Goal: Task Accomplishment & Management: Manage account settings

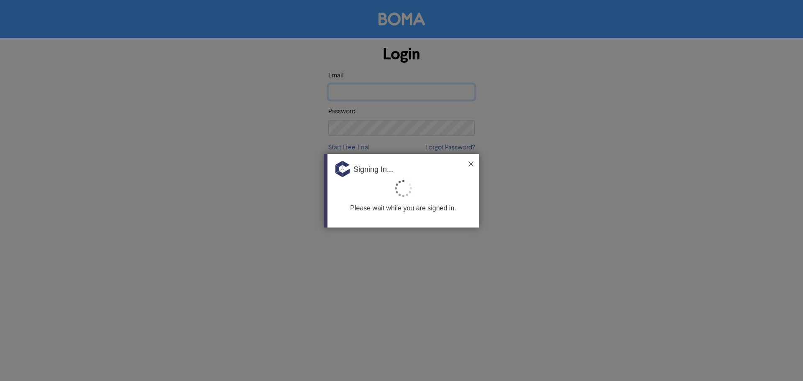
type input "[EMAIL_ADDRESS][PERSON_NAME][DOMAIN_NAME]"
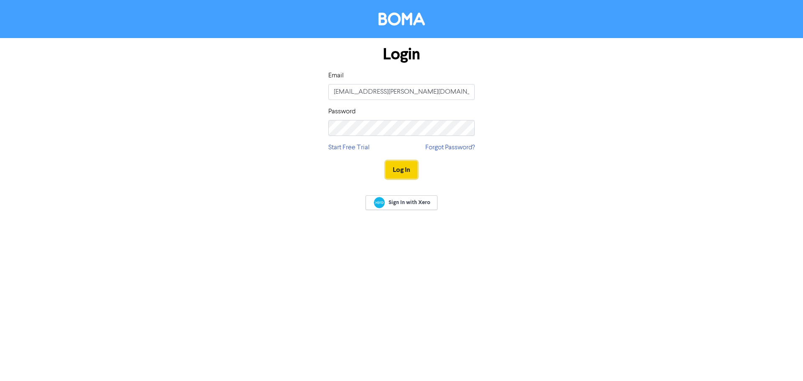
click at [405, 166] on button "Log In" at bounding box center [402, 170] width 32 height 18
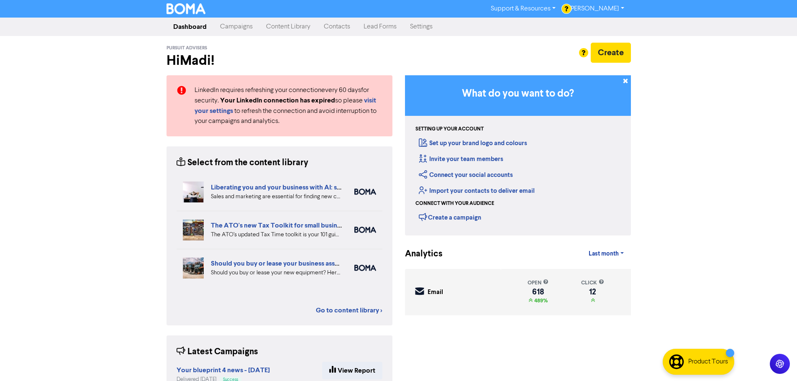
click at [240, 27] on link "Campaigns" at bounding box center [236, 26] width 46 height 17
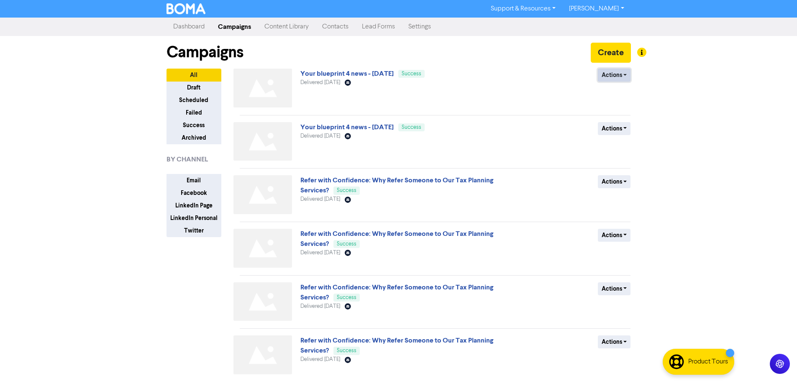
click at [609, 74] on button "Actions" at bounding box center [614, 75] width 33 height 13
click at [611, 92] on button "Duplicate" at bounding box center [631, 92] width 66 height 13
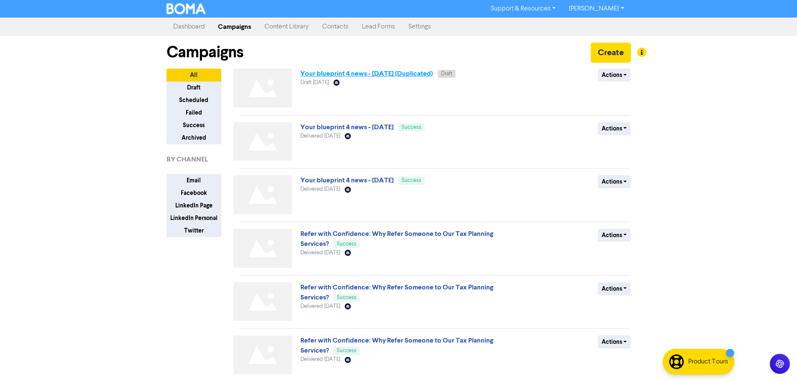
click at [396, 75] on link "Your blueprint 4 news - [DATE] (Duplicated)" at bounding box center [366, 73] width 133 height 8
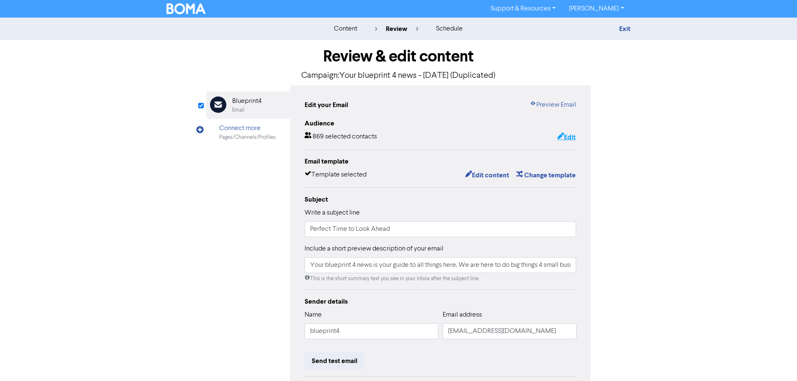
click at [564, 137] on button "Edit" at bounding box center [566, 137] width 19 height 11
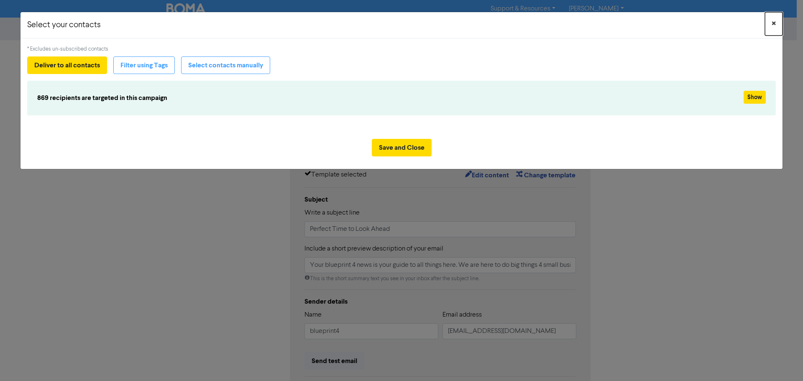
click at [773, 27] on span "×" at bounding box center [774, 24] width 4 height 13
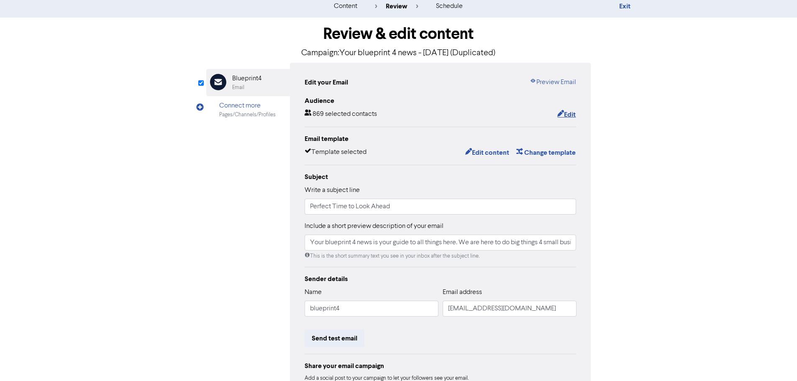
scroll to position [42, 0]
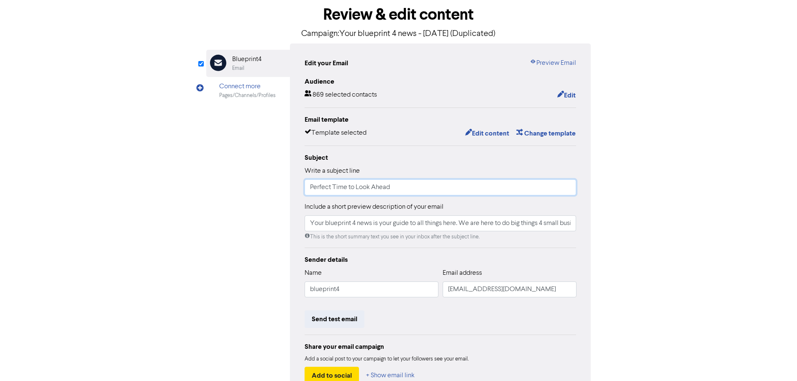
drag, startPoint x: 396, startPoint y: 187, endPoint x: 292, endPoint y: 190, distance: 103.8
click at [292, 190] on div "Edit your Email Preview Email Audience 869 selected contacts Edit Email templat…" at bounding box center [440, 220] width 301 height 355
paste input "A Hardworking Hospitality Owner Seeking Relief"
type input "A Hardworking Hospitality Owner Seeking Relief"
click at [462, 204] on div "Include a short preview description of your email Your blueprint 4 news is your…" at bounding box center [440, 221] width 272 height 39
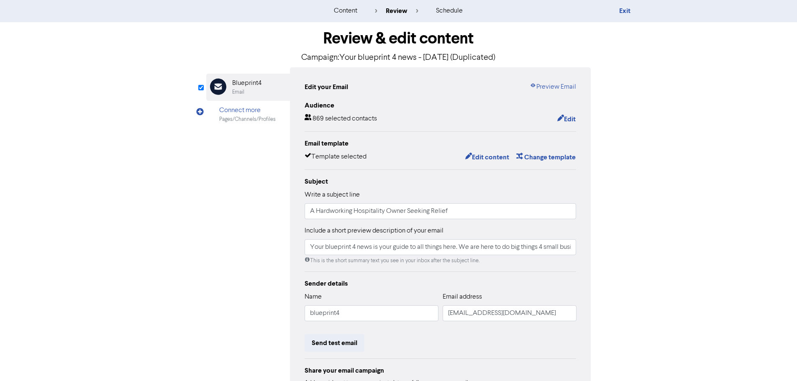
scroll to position [15, 0]
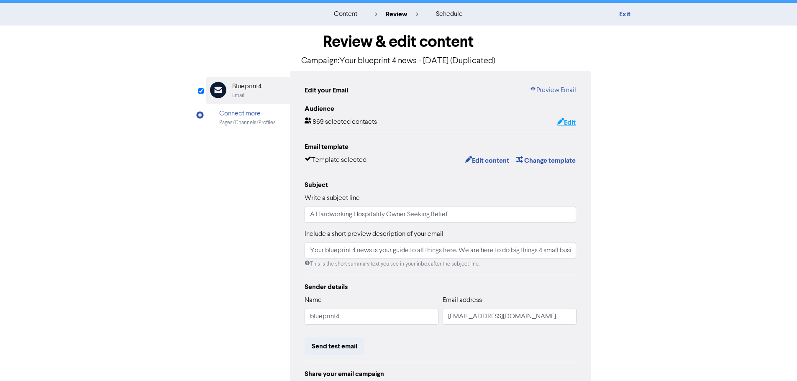
click at [564, 120] on button "Edit" at bounding box center [566, 122] width 19 height 11
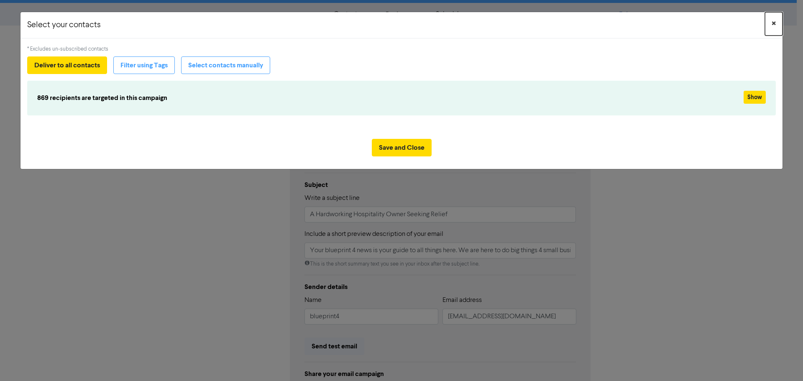
click at [778, 18] on button "×" at bounding box center [774, 23] width 18 height 23
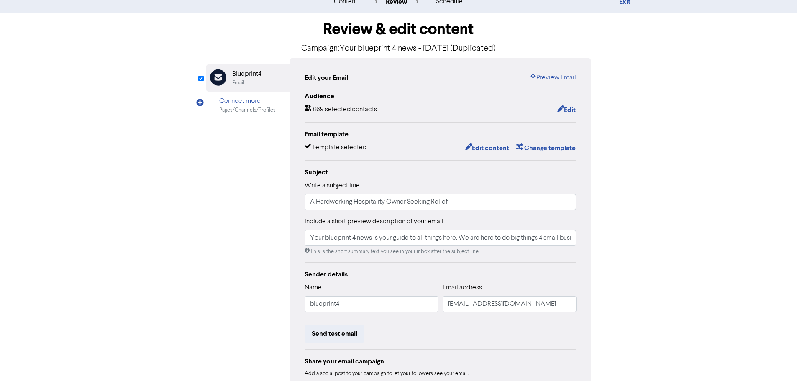
scroll to position [42, 0]
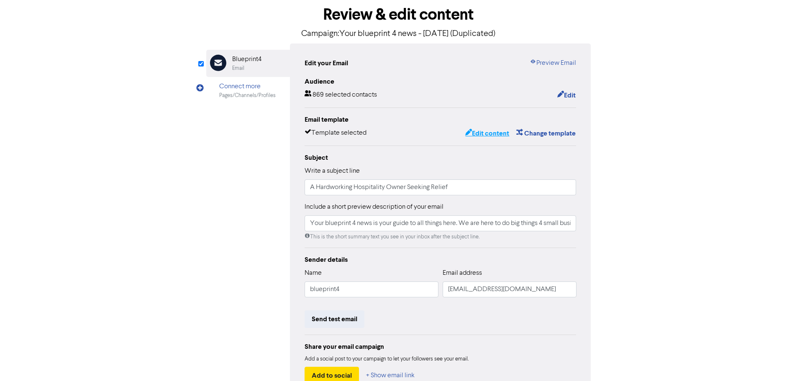
click at [482, 134] on button "Edit content" at bounding box center [487, 133] width 45 height 11
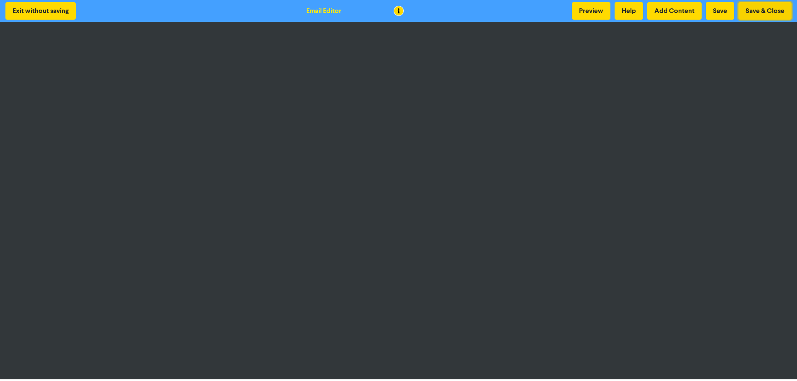
click at [767, 7] on button "Save & Close" at bounding box center [764, 11] width 53 height 18
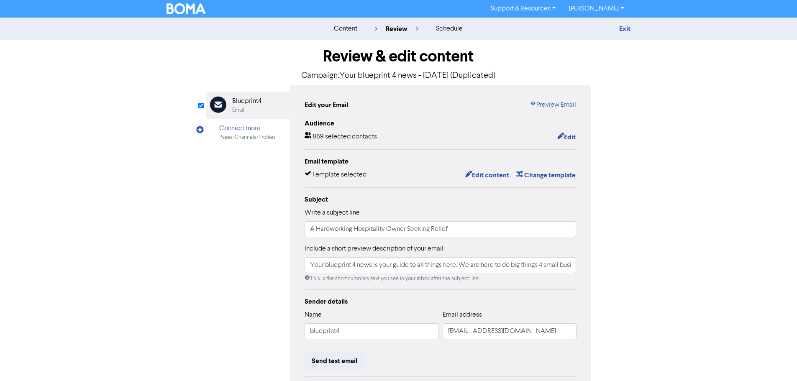
click at [349, 29] on div "content" at bounding box center [345, 29] width 23 height 10
click at [625, 28] on link "Exit" at bounding box center [624, 29] width 11 height 8
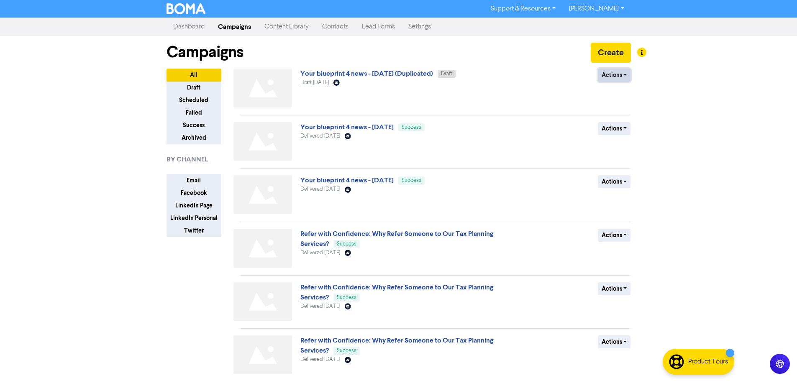
click at [621, 77] on button "Actions" at bounding box center [614, 75] width 33 height 13
click at [618, 119] on button "Rename" at bounding box center [631, 119] width 66 height 13
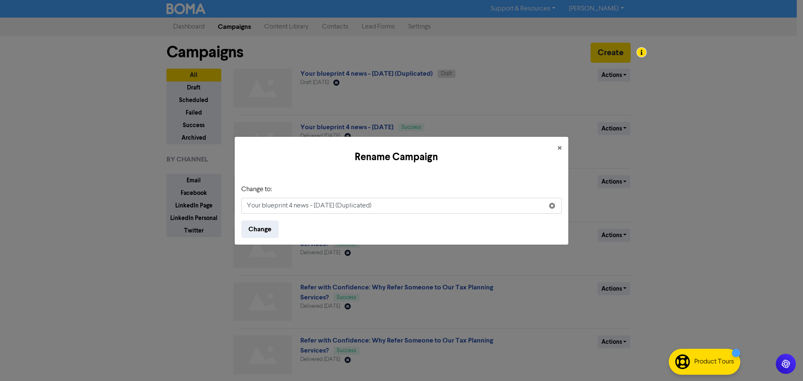
drag, startPoint x: 391, startPoint y: 207, endPoint x: 352, endPoint y: 210, distance: 38.6
click at [352, 210] on input "Your blueprint 4 news - [DATE] (Duplicated)" at bounding box center [401, 206] width 320 height 16
click at [335, 207] on input "Your blueprint 4 news - [DATE]" at bounding box center [401, 206] width 320 height 16
type input "Your blueprint 4 news - [DATE]"
click at [381, 222] on form "Change to: Your blueprint 4 news - [DATE] Change" at bounding box center [401, 211] width 320 height 54
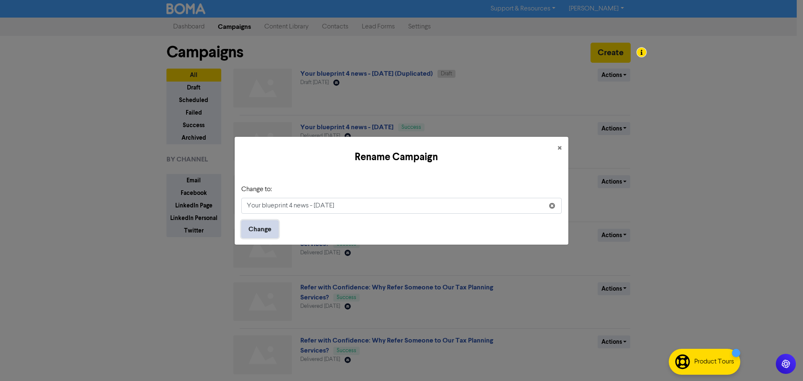
click at [259, 230] on button "Change" at bounding box center [259, 229] width 37 height 18
